Goal: Information Seeking & Learning: Learn about a topic

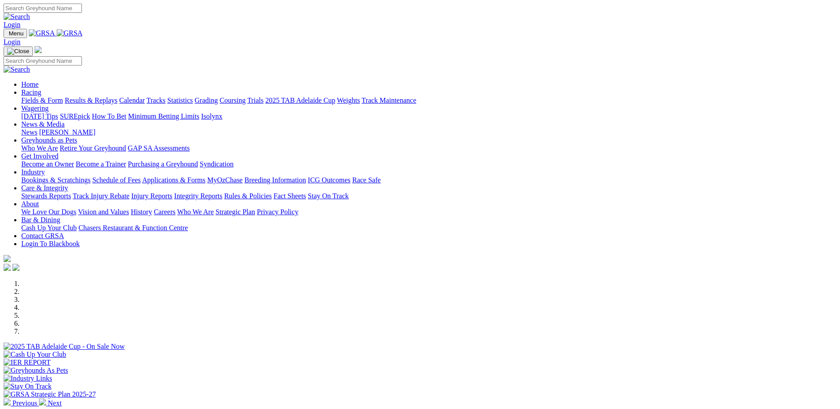
click at [39, 200] on link "About" at bounding box center [30, 204] width 18 height 8
click at [214, 208] on link "Who We Are" at bounding box center [195, 212] width 37 height 8
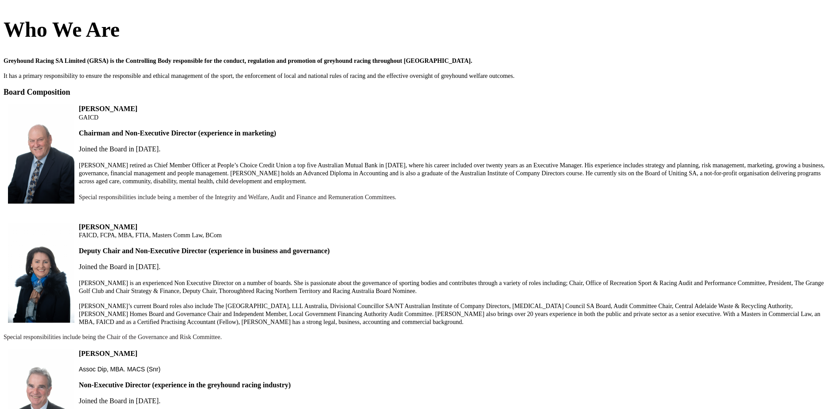
scroll to position [310, 0]
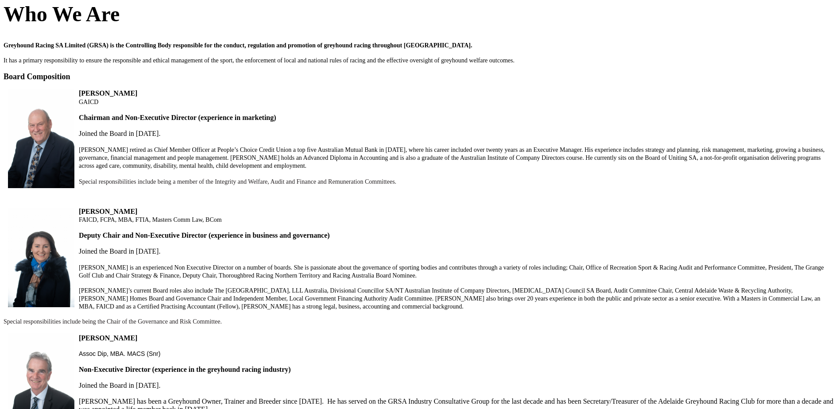
click at [384, 352] on div "Who We Are Greyhound Racing SA Limited (GRSA) is the Controlling Body responsib…" at bounding box center [420, 347] width 833 height 722
click at [517, 352] on div "Who We Are Greyhound Racing SA Limited (GRSA) is the Controlling Body responsib…" at bounding box center [420, 347] width 833 height 722
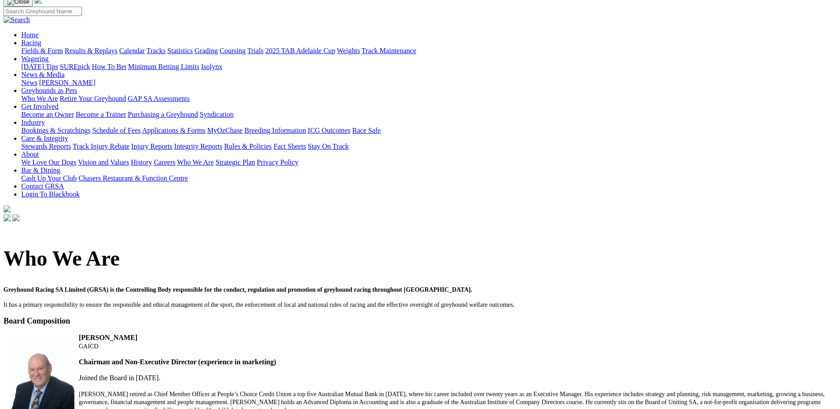
scroll to position [0, 0]
